Goal: Check status

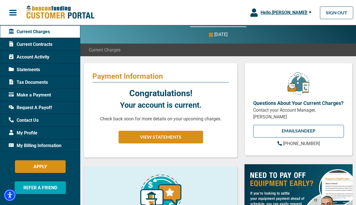
scroll to position [28, 0]
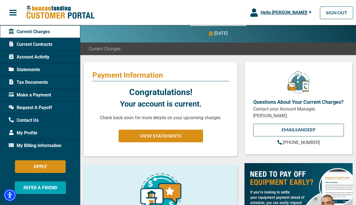
click at [33, 73] on div "Statements" at bounding box center [40, 69] width 80 height 13
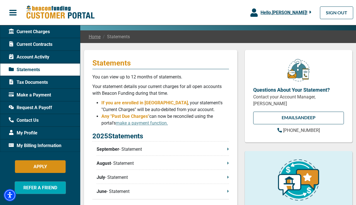
scroll to position [41, 0]
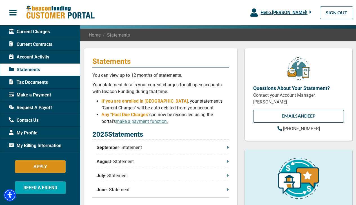
click at [224, 150] on p "September - Statement" at bounding box center [162, 147] width 132 height 7
click at [39, 45] on span "Current Contracts" at bounding box center [31, 44] width 44 height 7
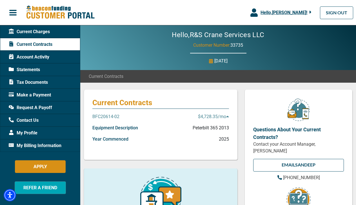
click at [228, 117] on icon at bounding box center [227, 116] width 3 height 1
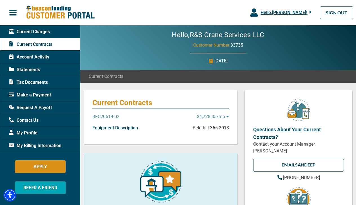
click at [228, 117] on icon at bounding box center [227, 116] width 3 height 1
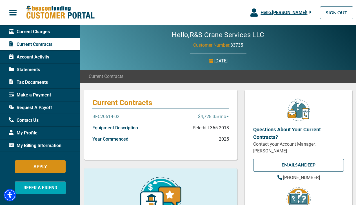
click at [116, 116] on p "BFC20614-02" at bounding box center [105, 116] width 27 height 7
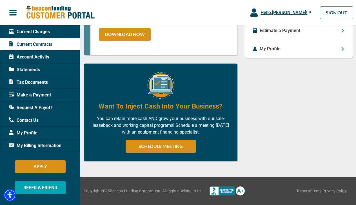
scroll to position [339, 0]
click at [41, 81] on span "Tax Documents" at bounding box center [28, 82] width 39 height 7
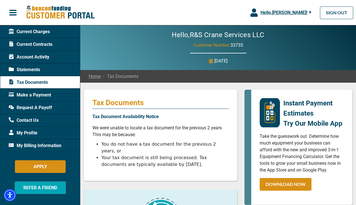
click at [44, 43] on span "Current Contracts" at bounding box center [31, 44] width 44 height 7
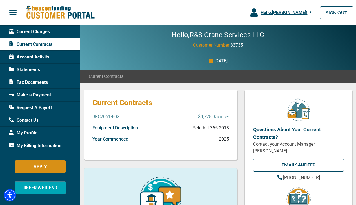
click at [40, 57] on span "Account Activity" at bounding box center [29, 57] width 41 height 7
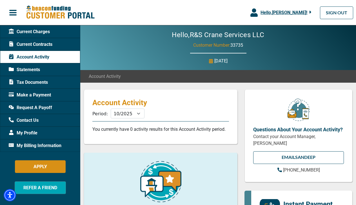
click at [35, 71] on span "Statements" at bounding box center [24, 69] width 31 height 7
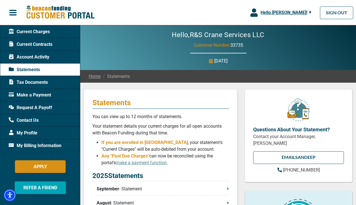
click at [37, 43] on span "Current Contracts" at bounding box center [31, 44] width 44 height 7
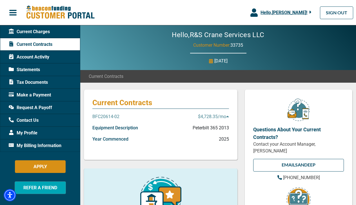
click at [39, 31] on span "Current Charges" at bounding box center [29, 31] width 41 height 7
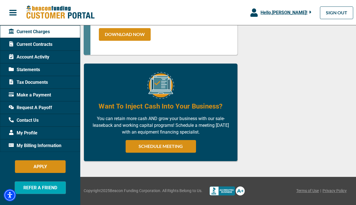
scroll to position [378, 0]
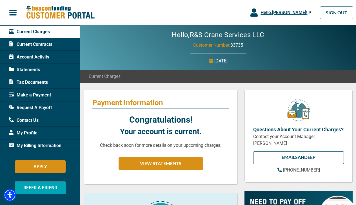
scroll to position [0, 0]
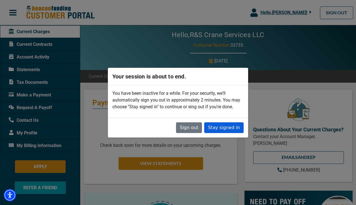
click at [217, 125] on button "Stay signed in" at bounding box center [223, 127] width 39 height 11
